Goal: Entertainment & Leisure: Browse casually

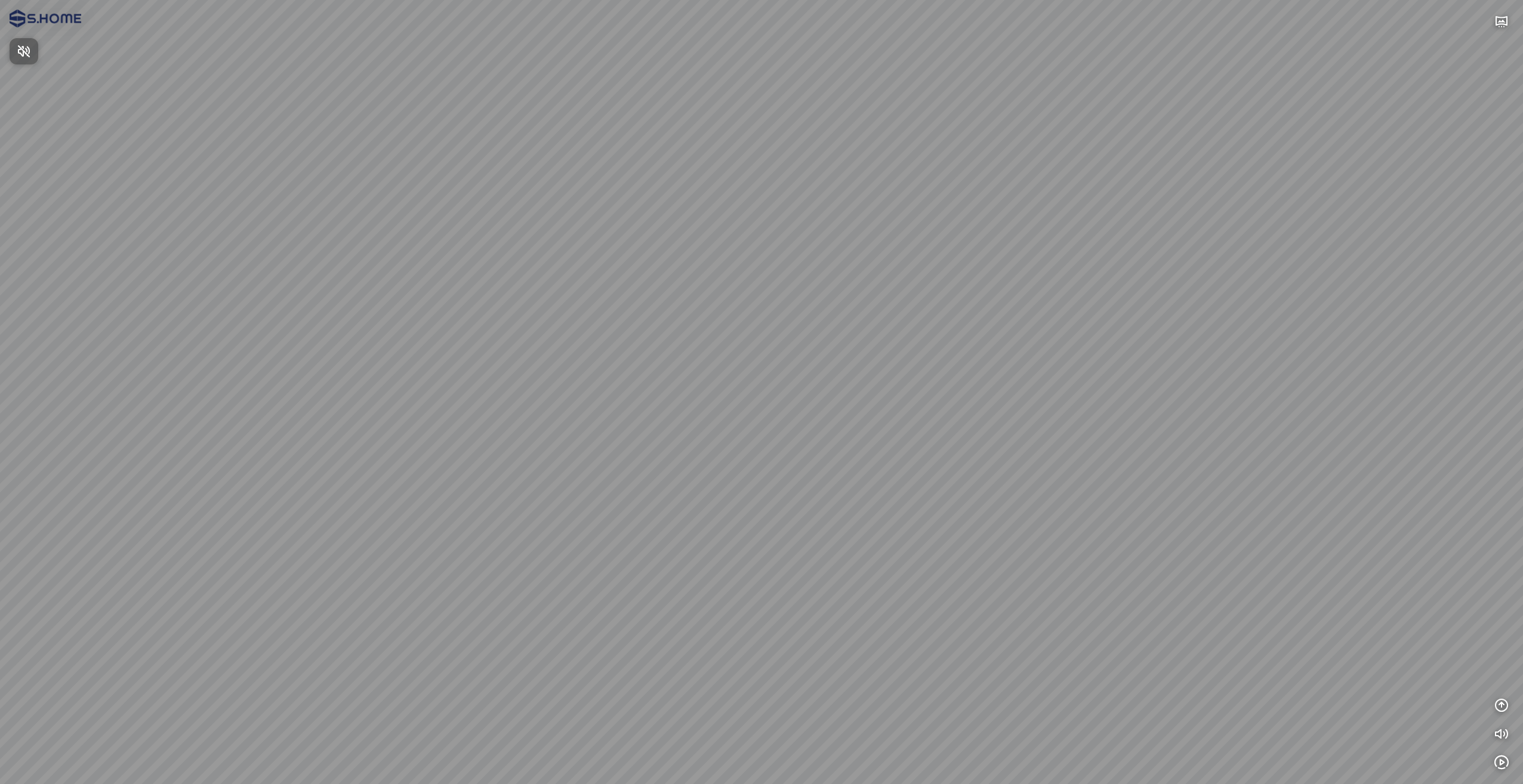
click at [31, 48] on span "Nhấn để bật âm thanh" at bounding box center [31, 51] width 0 height 15
drag, startPoint x: 804, startPoint y: 332, endPoint x: 597, endPoint y: 338, distance: 207.1
click at [597, 338] on div at bounding box center [762, 392] width 1523 height 784
drag, startPoint x: 530, startPoint y: 350, endPoint x: 940, endPoint y: 387, distance: 411.7
click at [889, 380] on div at bounding box center [762, 392] width 1523 height 784
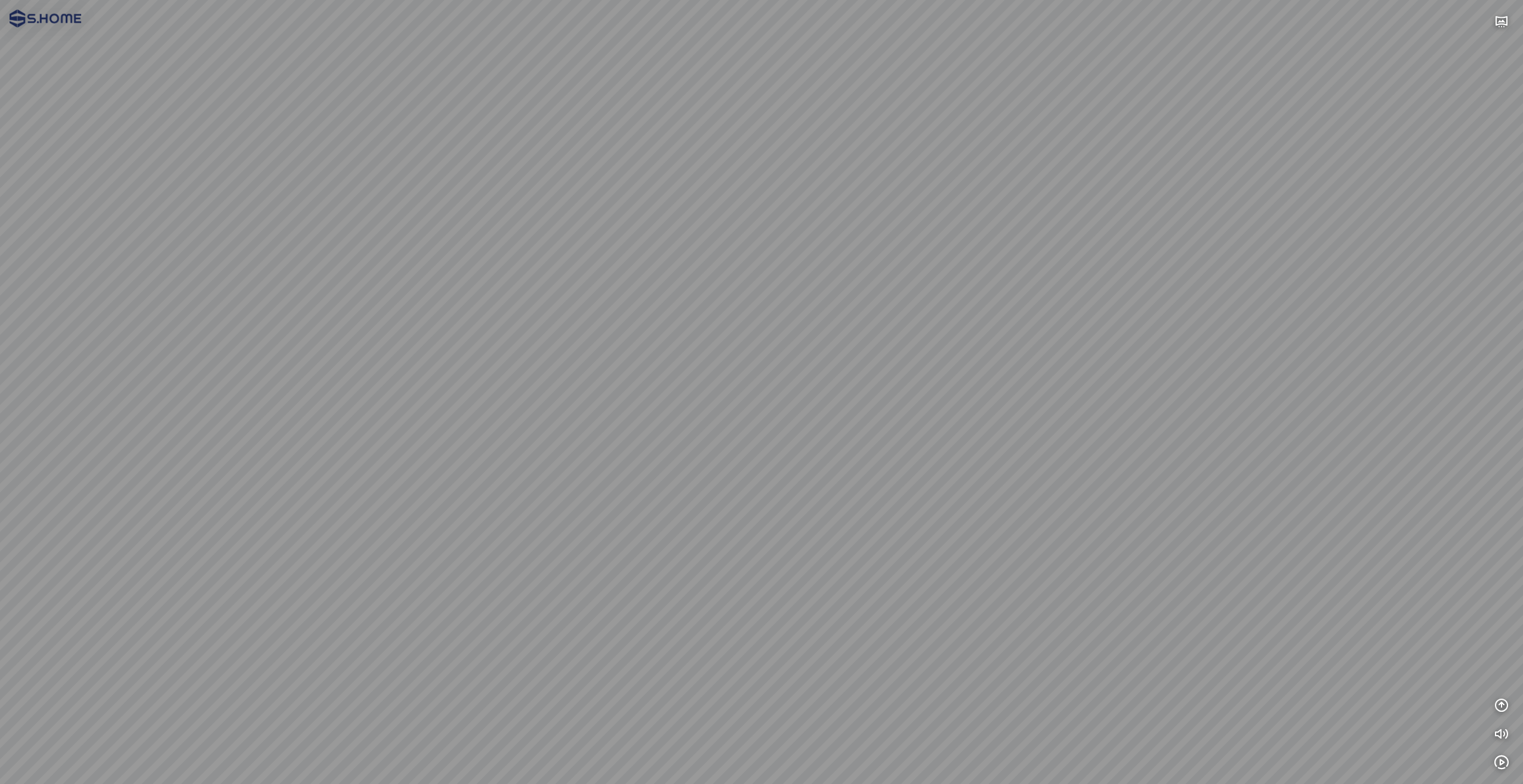
drag, startPoint x: 1093, startPoint y: 402, endPoint x: 726, endPoint y: 377, distance: 367.9
click at [741, 379] on div at bounding box center [762, 392] width 1523 height 784
drag, startPoint x: 943, startPoint y: 407, endPoint x: 602, endPoint y: 385, distance: 341.7
click at [635, 387] on div at bounding box center [762, 392] width 1523 height 784
drag, startPoint x: 975, startPoint y: 423, endPoint x: 681, endPoint y: 409, distance: 294.3
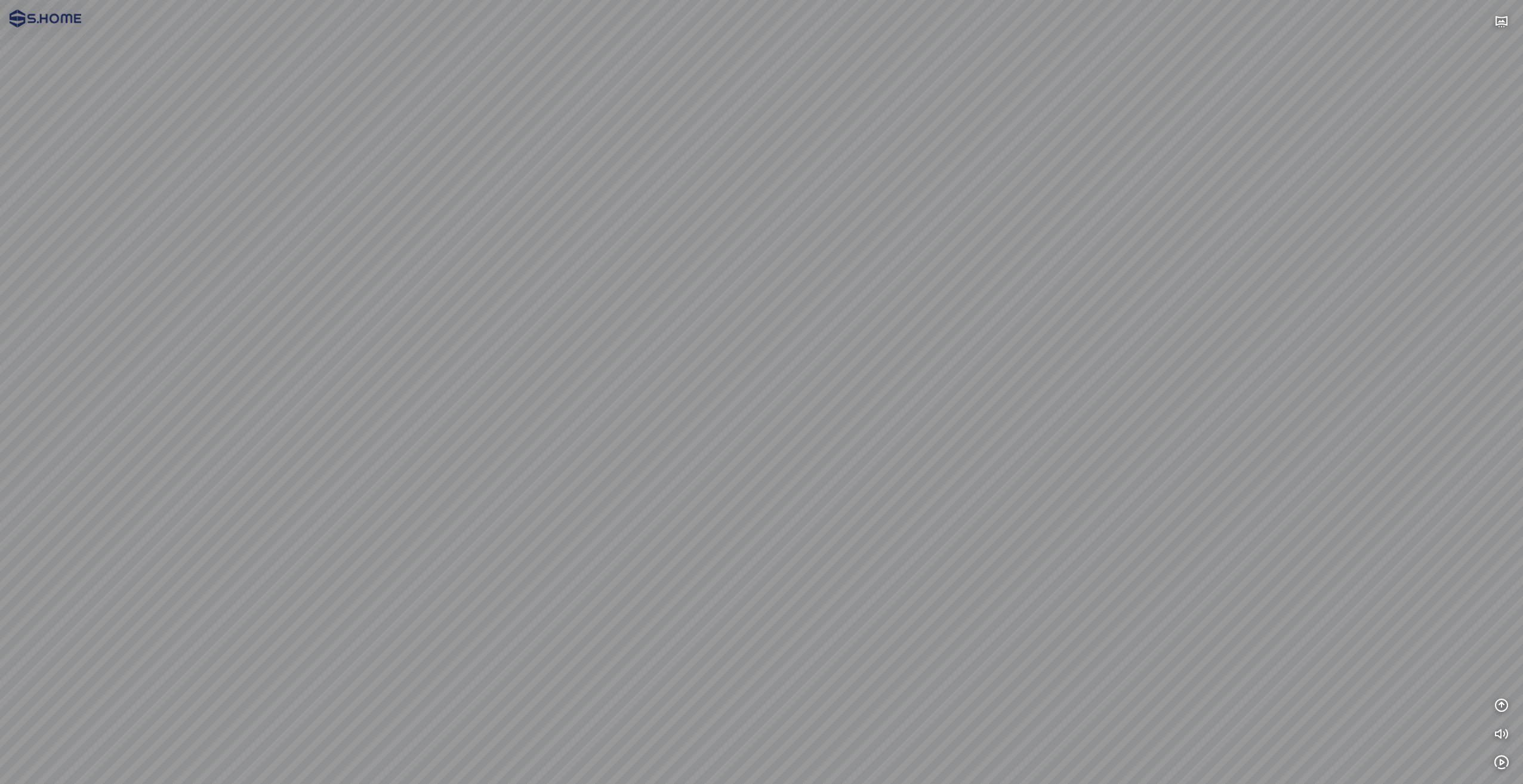
click at [702, 411] on div at bounding box center [762, 392] width 1523 height 784
drag, startPoint x: 860, startPoint y: 413, endPoint x: 707, endPoint y: 409, distance: 153.1
click at [710, 409] on div at bounding box center [762, 392] width 1523 height 784
drag, startPoint x: 603, startPoint y: 427, endPoint x: 800, endPoint y: 432, distance: 197.1
click at [798, 431] on div at bounding box center [762, 392] width 1523 height 784
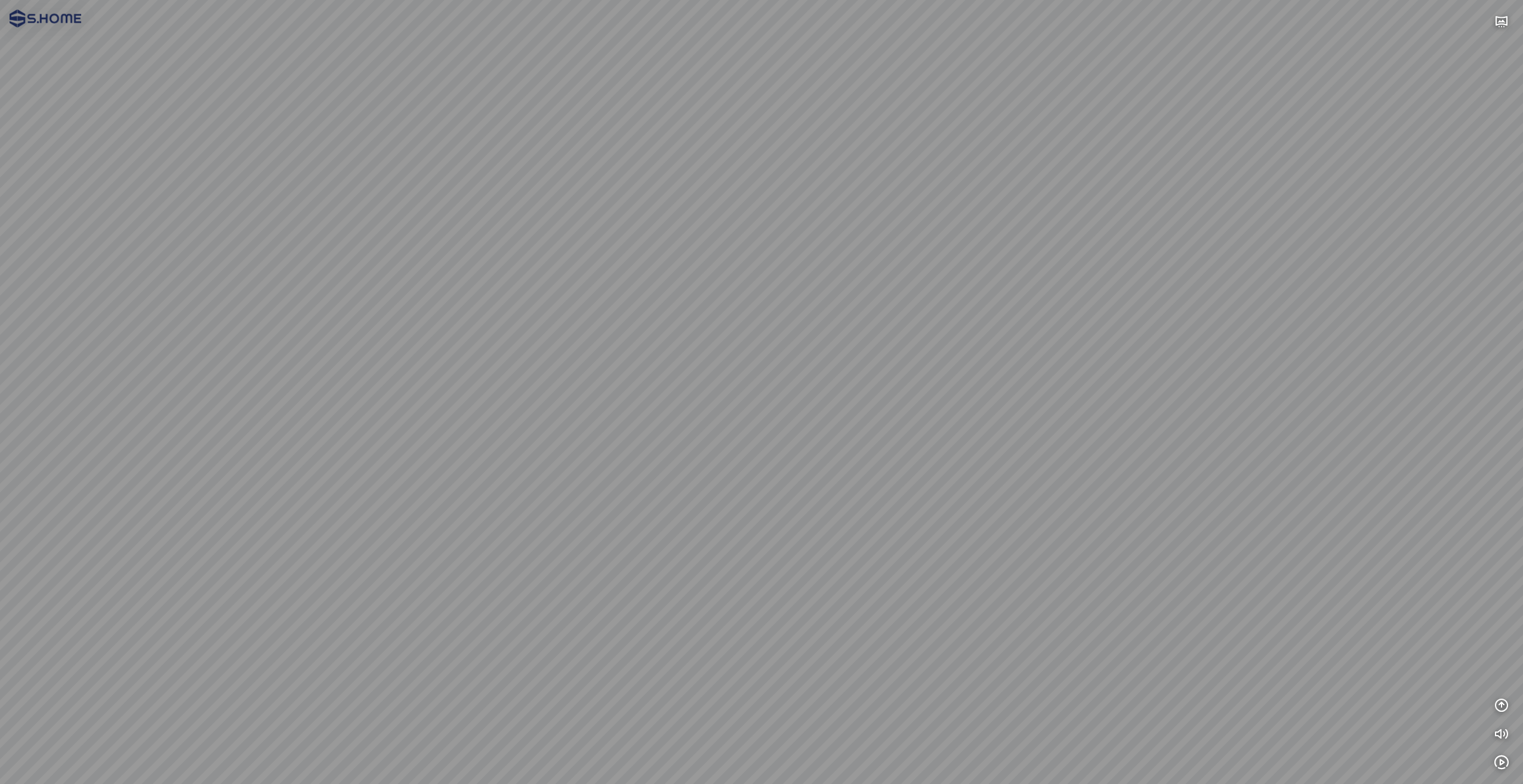
drag, startPoint x: 710, startPoint y: 421, endPoint x: 909, endPoint y: 426, distance: 199.1
click at [893, 428] on div at bounding box center [762, 392] width 1523 height 784
drag, startPoint x: 472, startPoint y: 168, endPoint x: 810, endPoint y: 238, distance: 345.2
click at [808, 237] on div at bounding box center [762, 392] width 1523 height 784
click at [611, 700] on div at bounding box center [762, 392] width 1523 height 784
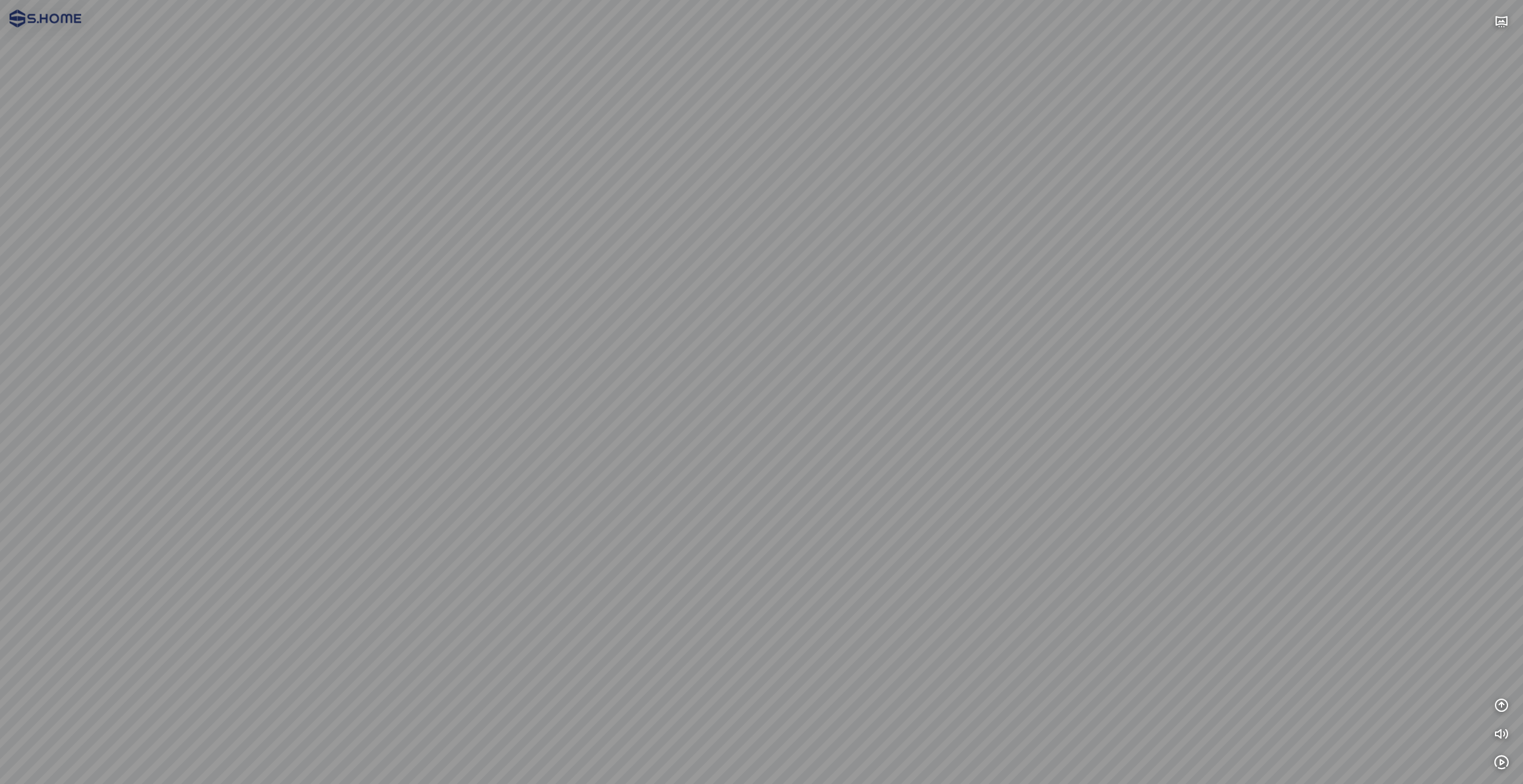
drag, startPoint x: 581, startPoint y: 488, endPoint x: 896, endPoint y: 453, distance: 316.9
click at [834, 455] on div at bounding box center [762, 392] width 1523 height 784
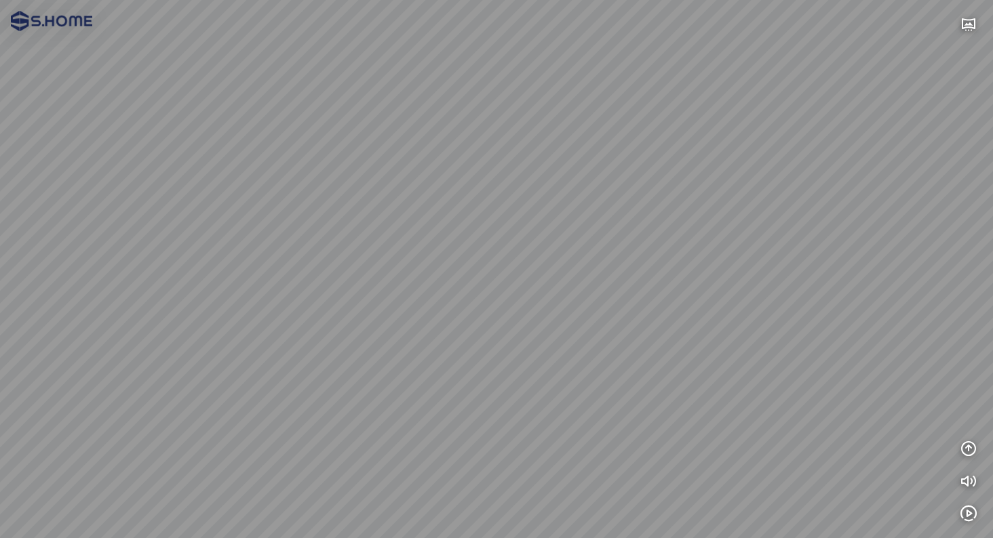
drag, startPoint x: 540, startPoint y: 306, endPoint x: 547, endPoint y: 143, distance: 163.6
click at [547, 144] on div at bounding box center [496, 269] width 993 height 538
drag, startPoint x: 389, startPoint y: 178, endPoint x: 675, endPoint y: 193, distance: 287.3
click at [653, 189] on div at bounding box center [496, 269] width 993 height 538
click at [558, 292] on div at bounding box center [496, 269] width 993 height 538
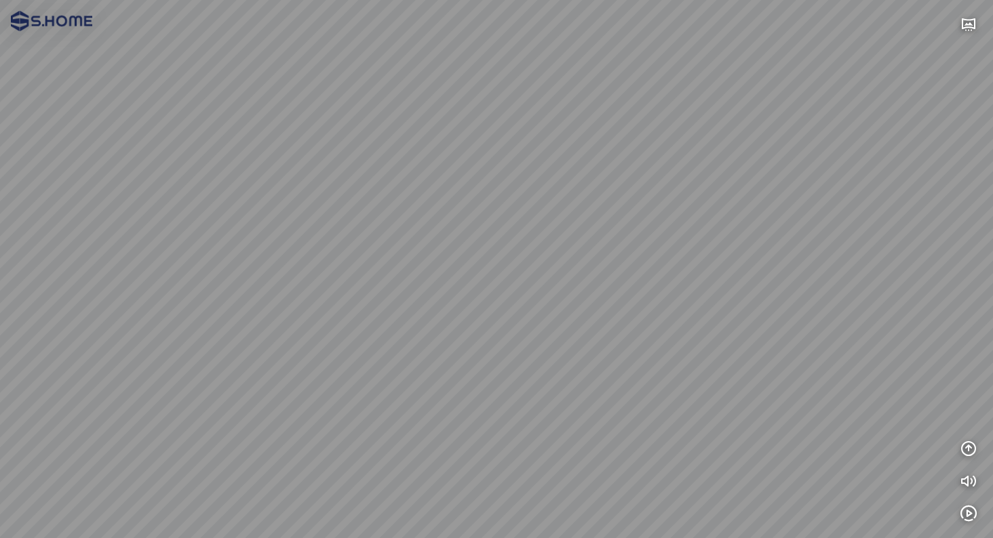
drag, startPoint x: 321, startPoint y: 266, endPoint x: 702, endPoint y: 163, distance: 394.8
click at [615, 179] on div at bounding box center [496, 269] width 993 height 538
drag, startPoint x: 515, startPoint y: 164, endPoint x: 740, endPoint y: 249, distance: 240.6
click at [730, 245] on div at bounding box center [496, 269] width 993 height 538
drag, startPoint x: 384, startPoint y: 208, endPoint x: 909, endPoint y: 176, distance: 526.5
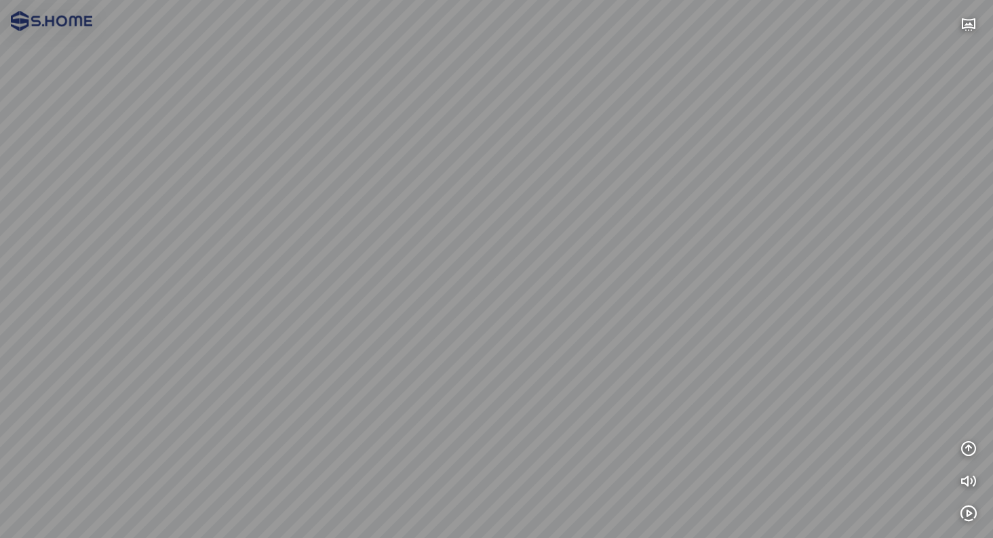
click at [803, 181] on div at bounding box center [496, 269] width 993 height 538
drag, startPoint x: 555, startPoint y: 180, endPoint x: 857, endPoint y: 211, distance: 303.3
click at [855, 210] on div at bounding box center [496, 269] width 993 height 538
drag, startPoint x: 538, startPoint y: 165, endPoint x: 844, endPoint y: 235, distance: 314.5
click at [808, 234] on div at bounding box center [496, 269] width 993 height 538
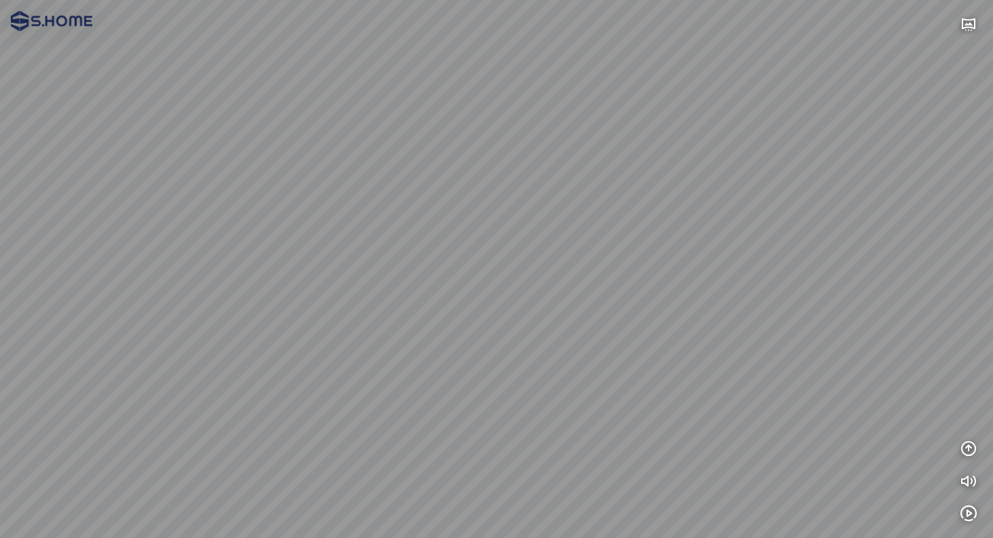
drag, startPoint x: 662, startPoint y: 192, endPoint x: 765, endPoint y: 208, distance: 104.3
click at [762, 208] on div at bounding box center [496, 269] width 993 height 538
click at [407, 435] on div at bounding box center [496, 269] width 993 height 538
drag, startPoint x: 700, startPoint y: 277, endPoint x: 366, endPoint y: 222, distance: 338.2
click at [399, 225] on div at bounding box center [496, 269] width 993 height 538
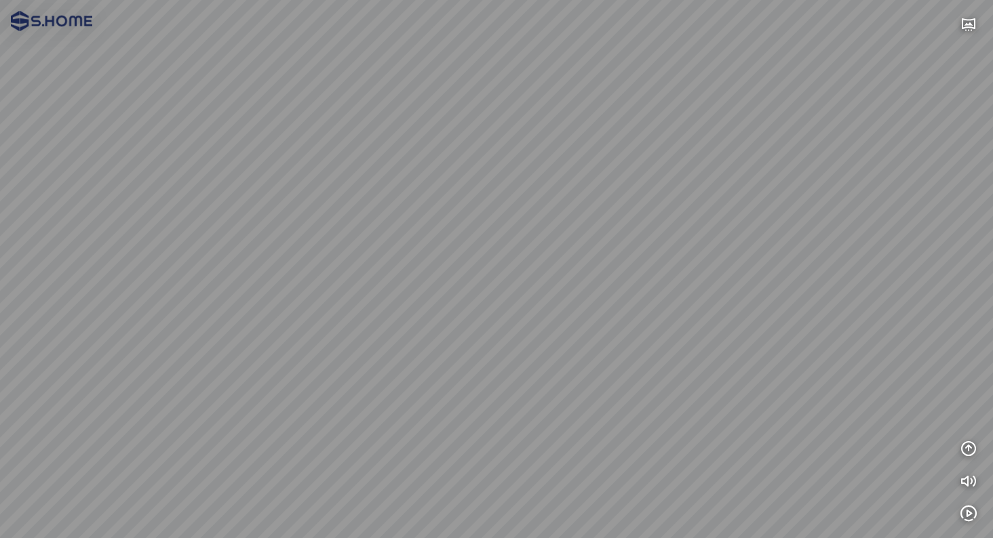
drag, startPoint x: 687, startPoint y: 235, endPoint x: 296, endPoint y: 240, distance: 390.6
click at [300, 240] on div at bounding box center [496, 269] width 993 height 538
drag, startPoint x: 294, startPoint y: 240, endPoint x: 60, endPoint y: 380, distance: 272.8
click at [81, 384] on div at bounding box center [496, 269] width 993 height 538
drag, startPoint x: 523, startPoint y: 306, endPoint x: 216, endPoint y: 324, distance: 307.7
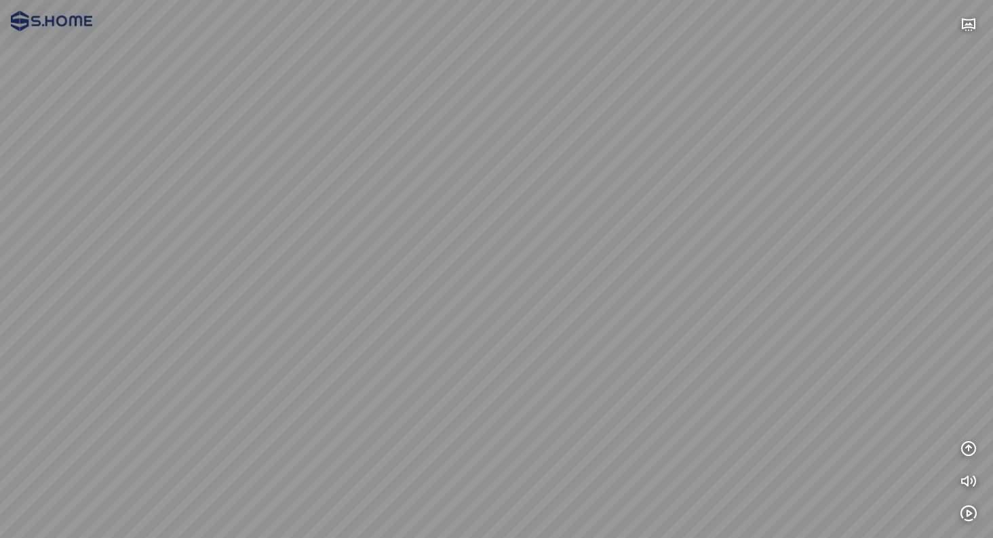
click at [218, 325] on div at bounding box center [496, 269] width 993 height 538
drag, startPoint x: 665, startPoint y: 314, endPoint x: 167, endPoint y: 269, distance: 499.8
click at [206, 274] on div at bounding box center [496, 269] width 993 height 538
drag, startPoint x: 466, startPoint y: 273, endPoint x: 372, endPoint y: 276, distance: 94.3
click at [372, 276] on div at bounding box center [496, 269] width 993 height 538
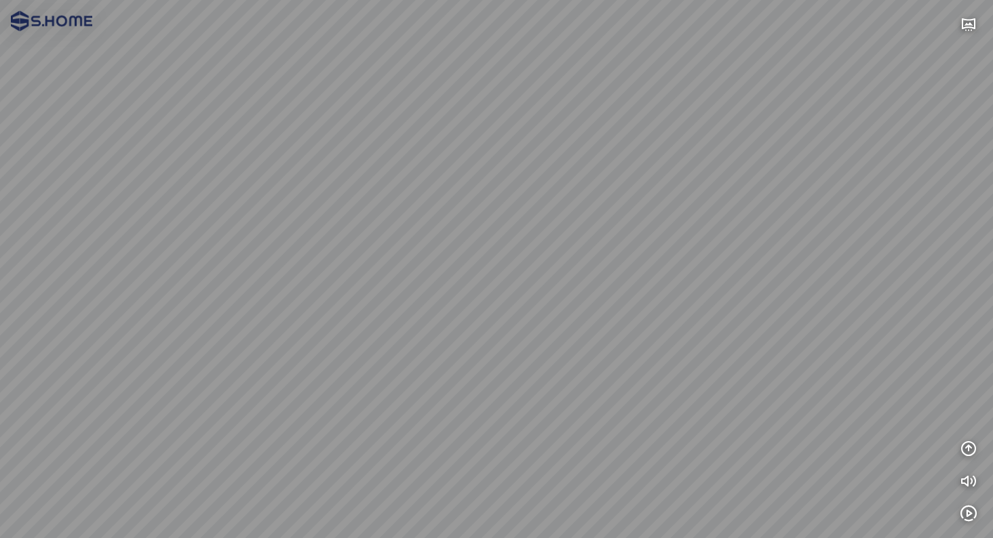
drag, startPoint x: 442, startPoint y: 279, endPoint x: 325, endPoint y: 152, distance: 173.2
click at [332, 157] on div at bounding box center [496, 269] width 993 height 538
drag, startPoint x: 382, startPoint y: 315, endPoint x: 364, endPoint y: 111, distance: 205.6
click at [364, 112] on div at bounding box center [496, 269] width 993 height 538
drag, startPoint x: 357, startPoint y: 116, endPoint x: 551, endPoint y: -5, distance: 229.0
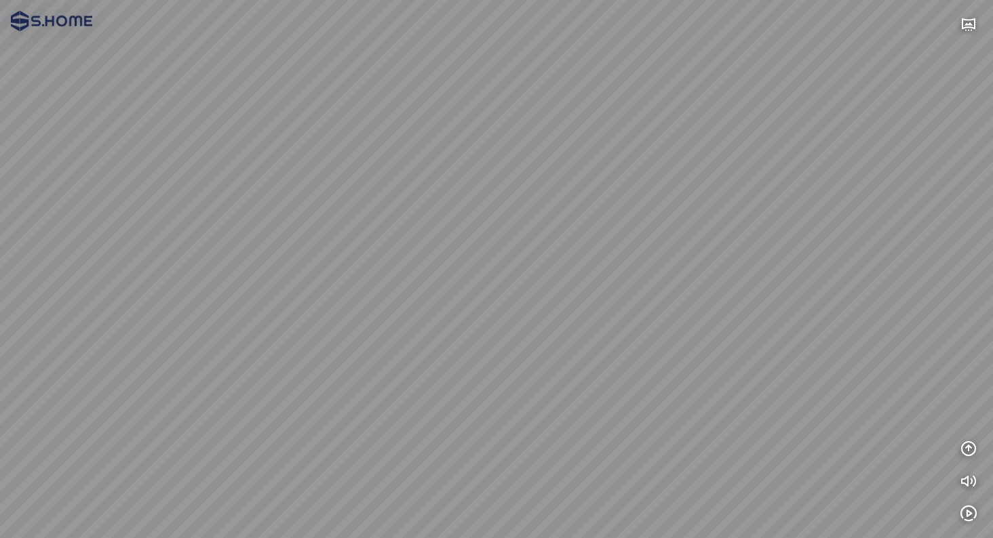
click at [551, 0] on html "INFO: krpano 1.20.8 (build [DATE]) INFO: HTML5/Desktop - Microsoft Edge 140.0 -…" at bounding box center [496, 269] width 993 height 538
drag, startPoint x: 471, startPoint y: 133, endPoint x: 610, endPoint y: 330, distance: 241.8
click at [628, 325] on div at bounding box center [496, 269] width 993 height 538
drag, startPoint x: 569, startPoint y: 136, endPoint x: 521, endPoint y: 345, distance: 214.3
click at [521, 344] on div at bounding box center [496, 269] width 993 height 538
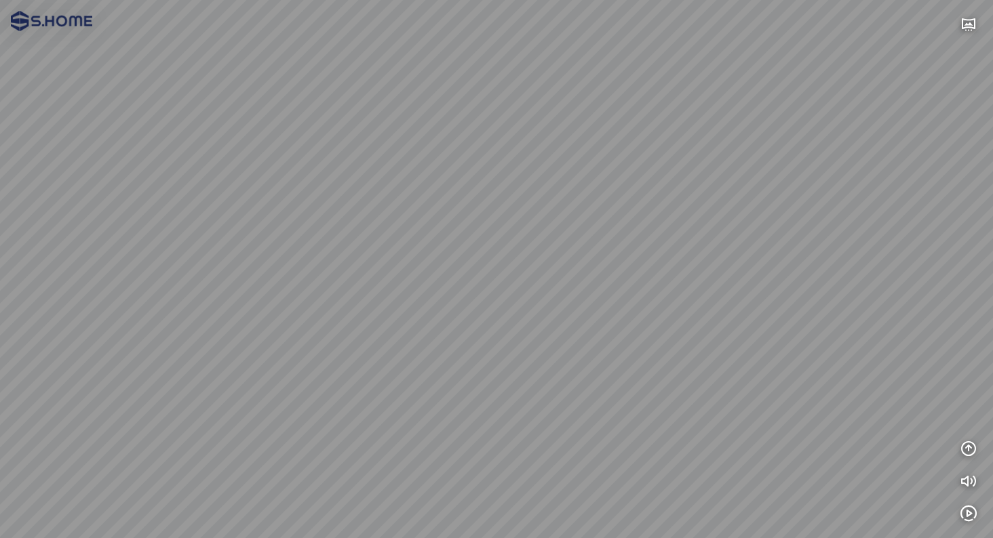
click at [448, 302] on div at bounding box center [496, 269] width 993 height 538
drag, startPoint x: 595, startPoint y: 141, endPoint x: 324, endPoint y: 202, distance: 277.4
click at [391, 183] on div at bounding box center [496, 269] width 993 height 538
drag, startPoint x: 300, startPoint y: 208, endPoint x: 13, endPoint y: 237, distance: 288.2
click at [33, 239] on div at bounding box center [496, 269] width 993 height 538
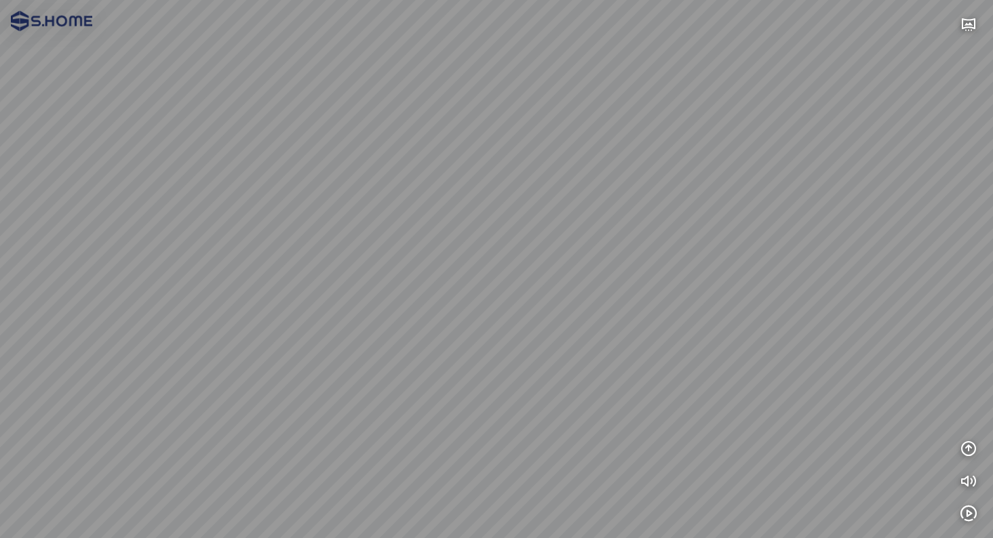
drag
click at [340, 231] on div at bounding box center [496, 269] width 993 height 538
click at [436, 201] on div at bounding box center [496, 269] width 993 height 538
click at [267, 206] on div at bounding box center [496, 269] width 993 height 538
click at [296, 191] on div at bounding box center [496, 269] width 993 height 538
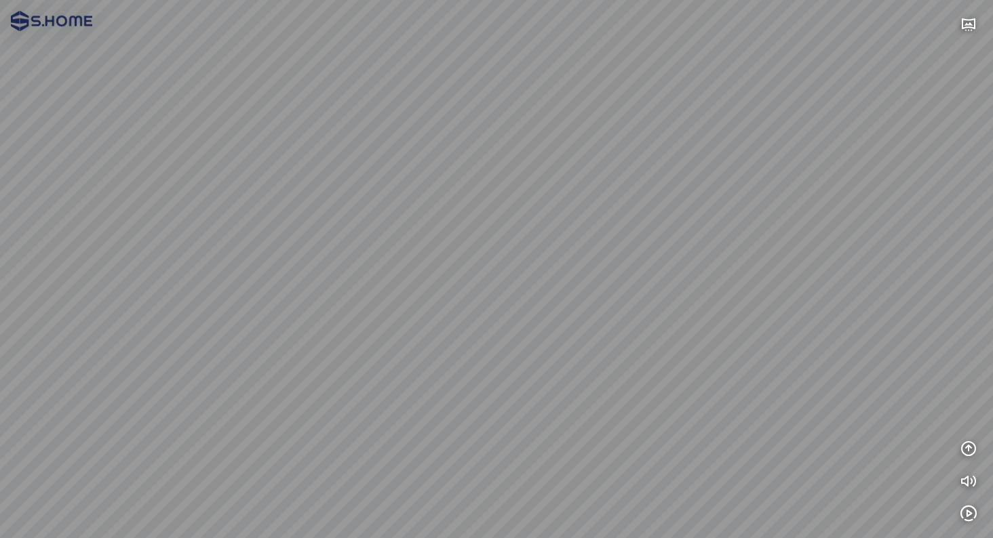
click at [301, 372] on div at bounding box center [496, 269] width 993 height 538
click at [559, 115] on div at bounding box center [496, 269] width 993 height 538
drag, startPoint x: 464, startPoint y: 269, endPoint x: 548, endPoint y: 119, distance: 171.5
click at [543, 126] on div at bounding box center [496, 269] width 993 height 538
click at [757, 197] on div at bounding box center [496, 269] width 993 height 538
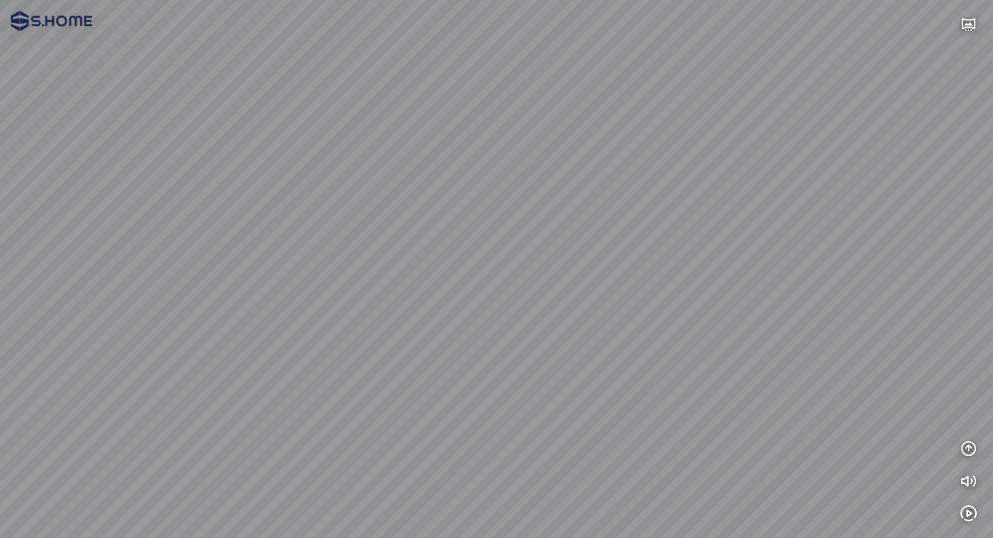
click at [766, 456] on div at bounding box center [496, 269] width 993 height 538
click at [628, 357] on div at bounding box center [496, 269] width 993 height 538
click at [133, 216] on div at bounding box center [496, 269] width 993 height 538
click at [309, 245] on div at bounding box center [496, 269] width 993 height 538
click at [373, 261] on div at bounding box center [496, 269] width 993 height 538
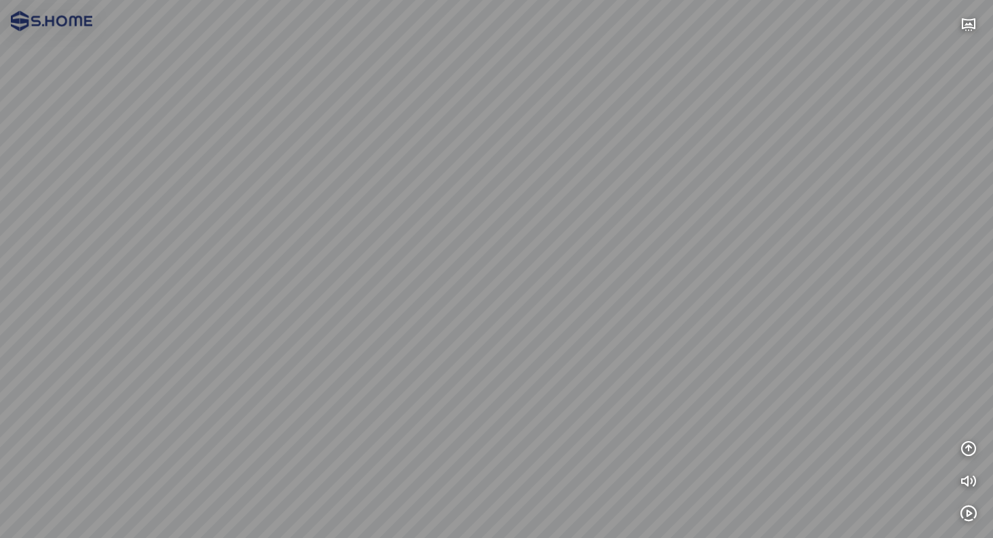
click at [468, 246] on div at bounding box center [496, 269] width 993 height 538
click at [459, 226] on div at bounding box center [496, 269] width 993 height 538
click at [391, 234] on div at bounding box center [496, 269] width 993 height 538
click at [246, 243] on div at bounding box center [496, 269] width 993 height 538
click at [163, 276] on div at bounding box center [496, 269] width 993 height 538
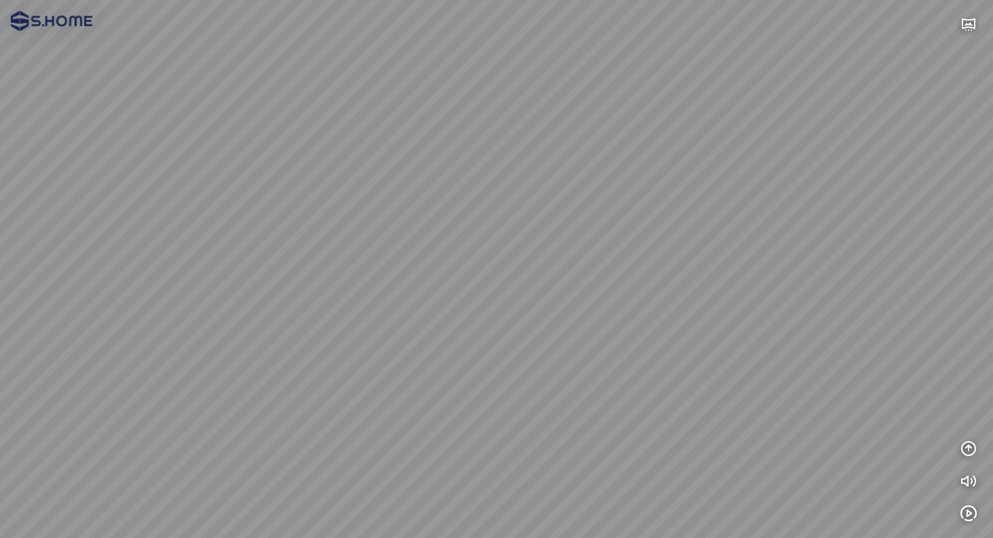
click at [330, 299] on div at bounding box center [496, 269] width 993 height 538
click at [440, 446] on div at bounding box center [496, 269] width 993 height 538
click at [549, 223] on div at bounding box center [496, 269] width 993 height 538
click at [651, 274] on div at bounding box center [496, 269] width 993 height 538
click at [549, 177] on div at bounding box center [496, 269] width 993 height 538
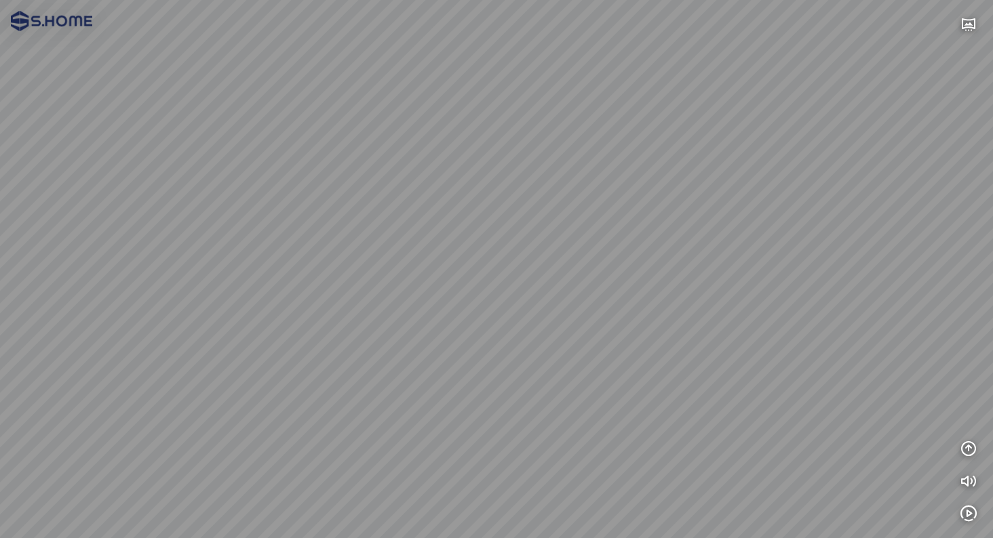
click at [508, 441] on div at bounding box center [496, 269] width 993 height 538
click at [285, 296] on div at bounding box center [496, 269] width 993 height 538
click at [557, 283] on div at bounding box center [496, 269] width 993 height 538
click at [624, 273] on div at bounding box center [496, 269] width 993 height 538
click at [585, 274] on div at bounding box center [496, 269] width 993 height 538
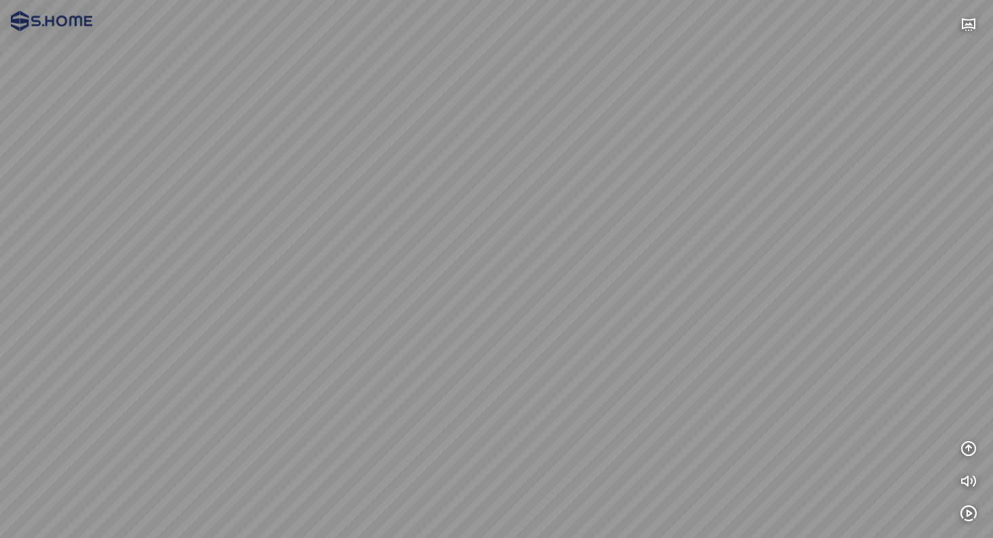
click at [695, 326] on div at bounding box center [496, 269] width 993 height 538
click at [790, 298] on div at bounding box center [496, 269] width 993 height 538
click at [740, 248] on div at bounding box center [496, 269] width 993 height 538
click at [603, 281] on div at bounding box center [496, 269] width 993 height 538
click at [729, 295] on div at bounding box center [496, 269] width 993 height 538
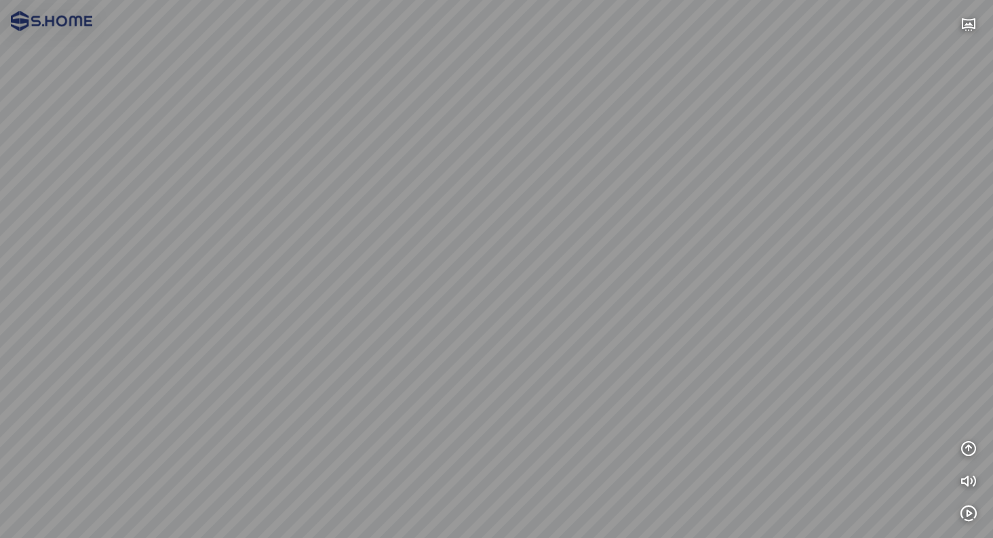
click at [443, 321] on div at bounding box center [496, 269] width 993 height 538
click at [770, 230] on div at bounding box center [496, 269] width 993 height 538
click at [558, 430] on div at bounding box center [496, 269] width 993 height 538
click at [600, 274] on div at bounding box center [496, 269] width 993 height 538
click at [675, 256] on div at bounding box center [496, 269] width 993 height 538
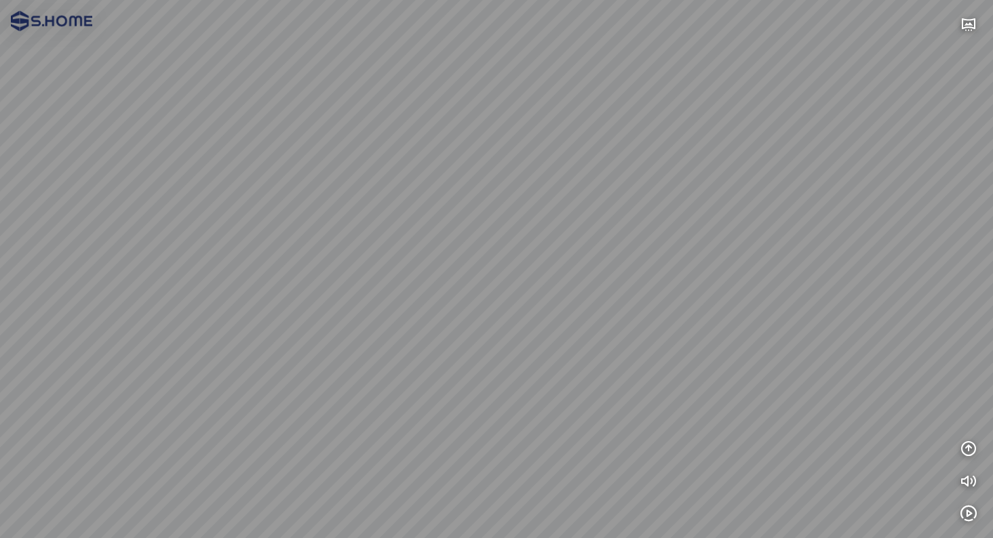
click at [622, 182] on div at bounding box center [496, 269] width 993 height 538
click at [641, 220] on div at bounding box center [496, 269] width 993 height 538
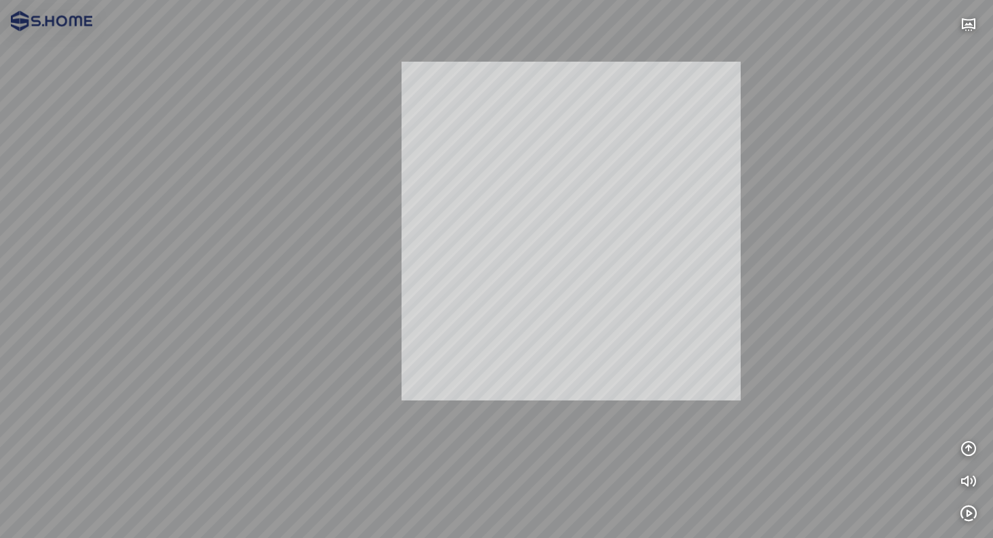
click at [459, 219] on div "INFO: krpano 1.20.8 (build [DATE]) INFO: HTML5/Desktop - Microsoft Edge 140.0 -…" at bounding box center [496, 269] width 993 height 538
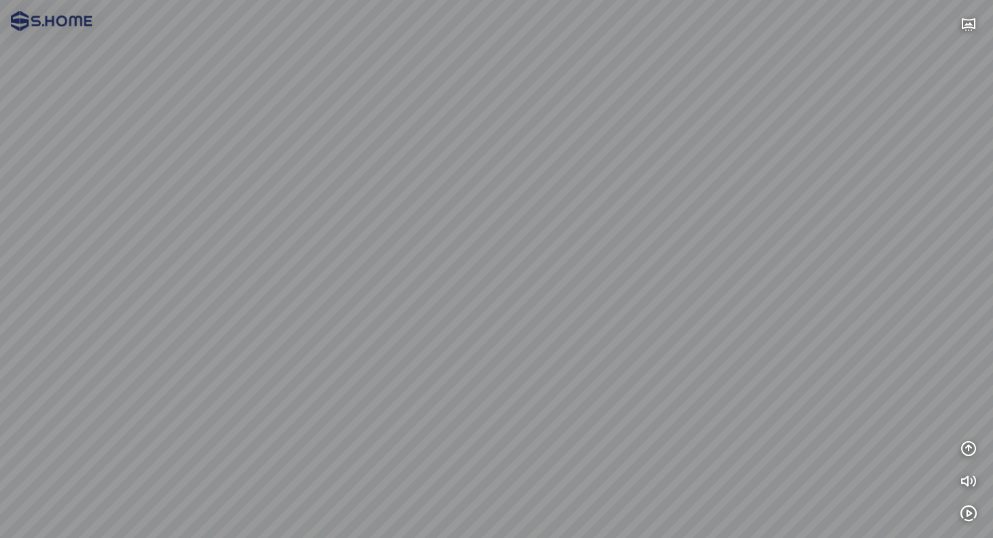
click at [636, 262] on div at bounding box center [496, 269] width 993 height 538
drag, startPoint x: 837, startPoint y: 249, endPoint x: 469, endPoint y: 219, distance: 370.1
click at [509, 223] on div at bounding box center [496, 269] width 993 height 538
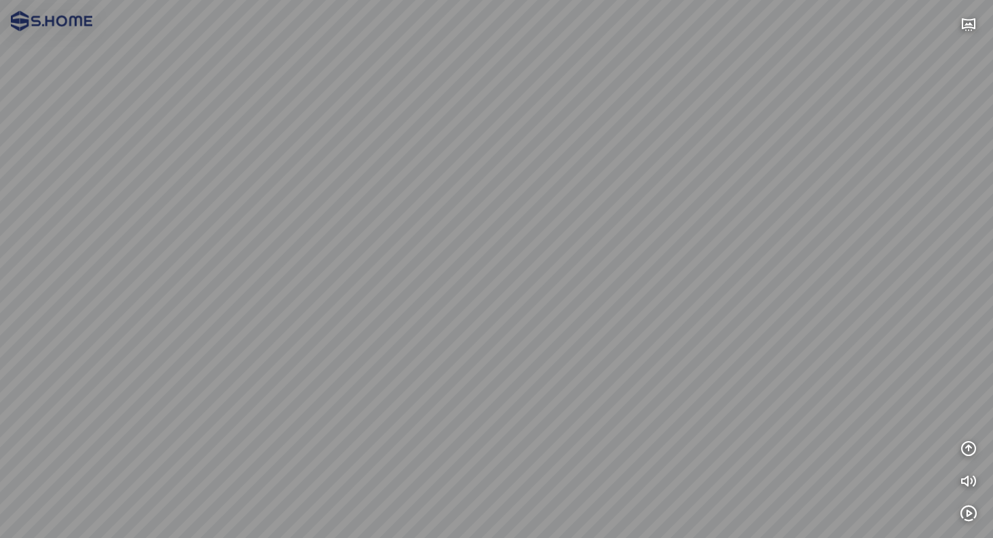
drag, startPoint x: 829, startPoint y: 240, endPoint x: 349, endPoint y: 183, distance: 483.5
click at [547, 211] on div at bounding box center [496, 269] width 993 height 538
click at [618, 207] on div at bounding box center [496, 269] width 993 height 538
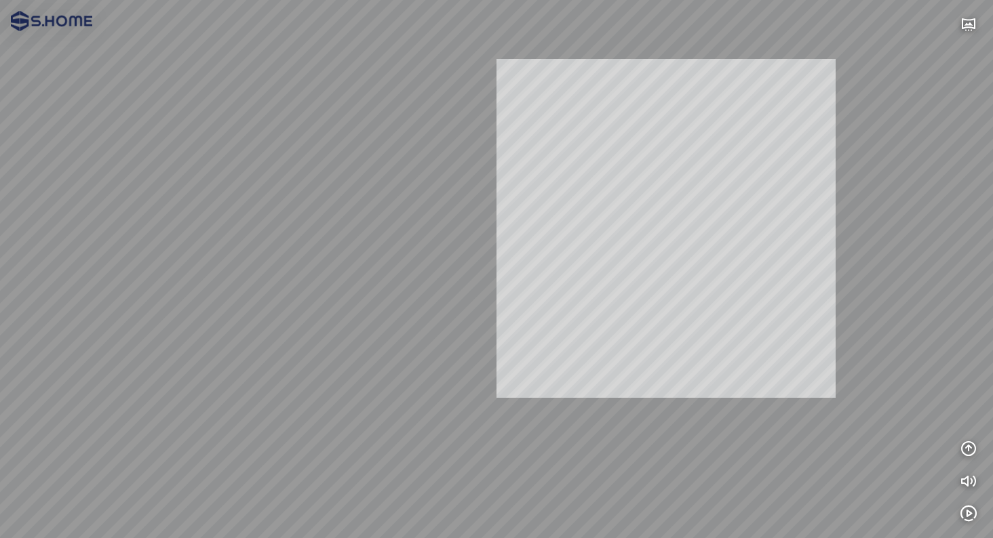
click at [613, 222] on div "INFO: krpano 1.20.8 (build [DATE]) INFO: HTML5/Desktop - Microsoft Edge 140.0 -…" at bounding box center [496, 269] width 993 height 538
